Goal: Find specific page/section: Find specific page/section

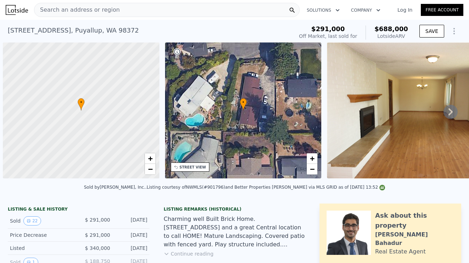
click at [102, 9] on span "Search an address or region" at bounding box center [76, 10] width 85 height 8
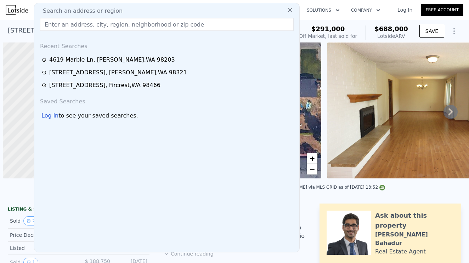
scroll to position [0, 3]
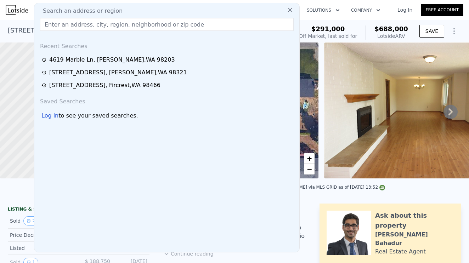
type input "[STREET_ADDRESS]"
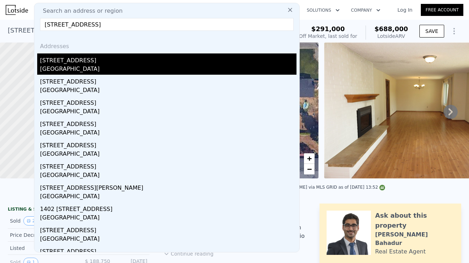
click at [77, 67] on div "[GEOGRAPHIC_DATA]" at bounding box center [168, 70] width 256 height 10
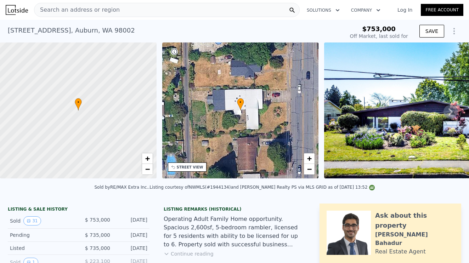
click at [110, 8] on span "Search an address or region" at bounding box center [76, 10] width 85 height 8
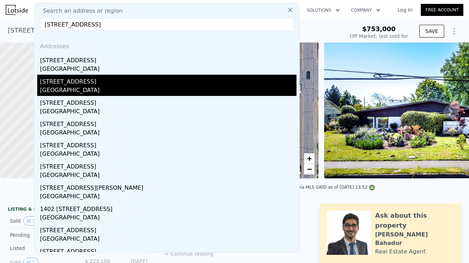
type input "[STREET_ADDRESS]"
click at [86, 85] on div "[STREET_ADDRESS]" at bounding box center [168, 80] width 256 height 11
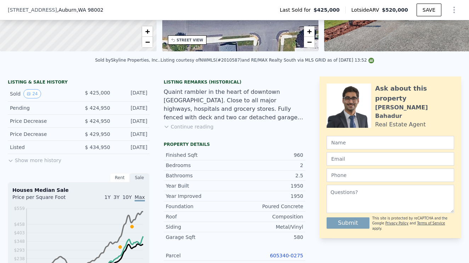
scroll to position [158, 0]
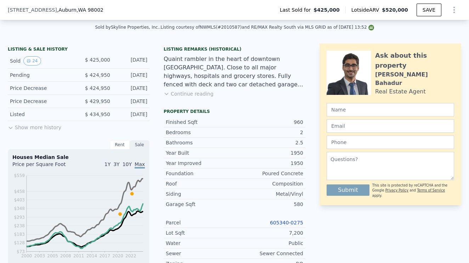
click at [290, 221] on link "605340-0275" at bounding box center [286, 223] width 33 height 6
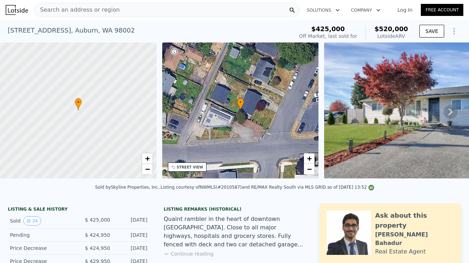
scroll to position [0, 0]
click at [104, 10] on span "Search an address or region" at bounding box center [76, 10] width 85 height 8
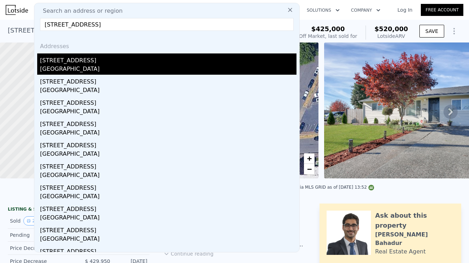
type input "[STREET_ADDRESS]"
click at [77, 65] on div "[GEOGRAPHIC_DATA]" at bounding box center [168, 70] width 256 height 10
